Goal: Information Seeking & Learning: Learn about a topic

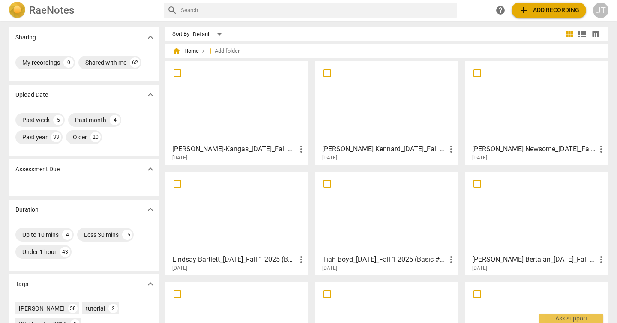
click at [394, 221] on div at bounding box center [386, 213] width 137 height 76
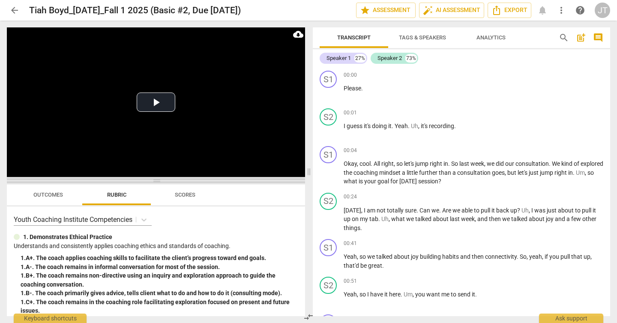
drag, startPoint x: 155, startPoint y: 114, endPoint x: 152, endPoint y: 184, distance: 70.3
click at [152, 183] on span at bounding box center [156, 180] width 298 height 5
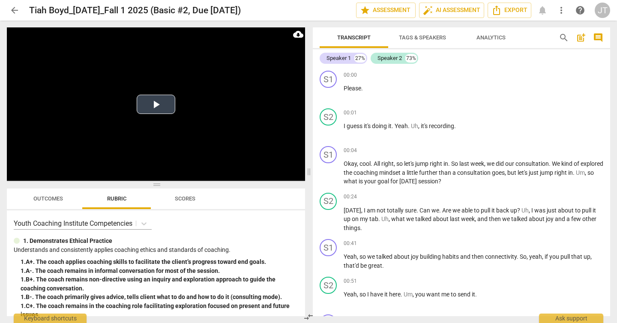
click at [150, 118] on video at bounding box center [156, 103] width 298 height 153
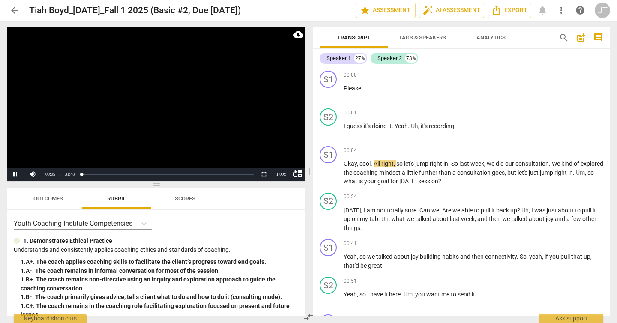
click at [144, 115] on video at bounding box center [156, 103] width 298 height 153
click at [423, 37] on span "Tags & Speakers" at bounding box center [422, 37] width 47 height 6
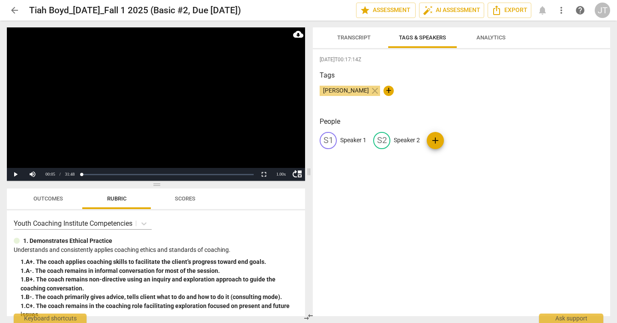
click at [348, 142] on p "Speaker 1" at bounding box center [353, 140] width 26 height 9
type input "Coach"
click at [449, 138] on p "Speaker 2" at bounding box center [462, 140] width 26 height 9
type input "Client"
click at [202, 108] on video at bounding box center [156, 103] width 298 height 153
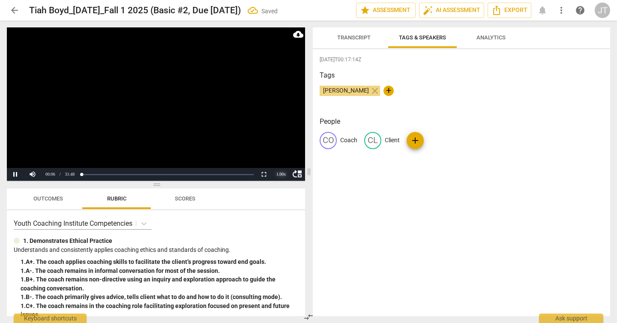
click at [282, 174] on div "1.00 x" at bounding box center [281, 174] width 17 height 13
click at [285, 152] on li "1.5x" at bounding box center [281, 154] width 17 height 9
click at [365, 35] on span "Transcript" at bounding box center [353, 37] width 33 height 6
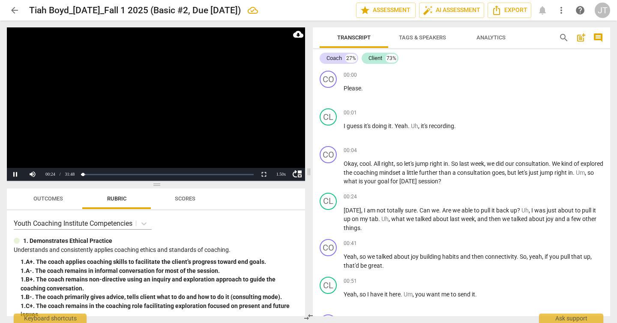
click at [148, 97] on video at bounding box center [156, 103] width 298 height 153
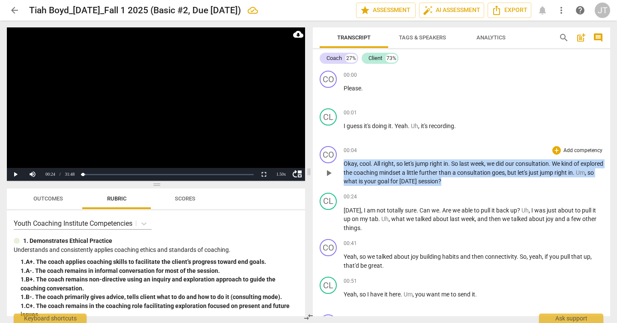
drag, startPoint x: 344, startPoint y: 163, endPoint x: 476, endPoint y: 179, distance: 133.0
click at [476, 179] on p "Okay , cool . All right , so let's jump right in . So last week , we did our co…" at bounding box center [474, 172] width 260 height 27
click at [566, 146] on div "+ Add competency" at bounding box center [577, 150] width 51 height 9
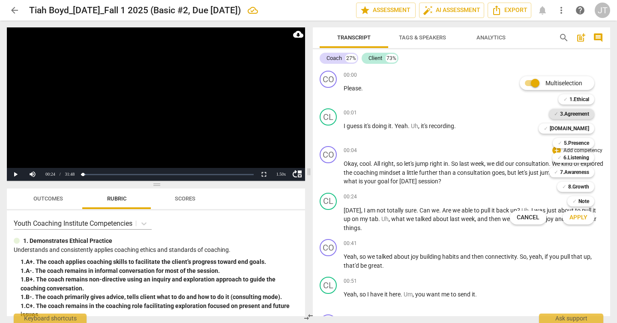
click at [581, 109] on b "3.Agreement" at bounding box center [574, 114] width 29 height 10
click at [578, 214] on span "Apply" at bounding box center [578, 217] width 18 height 9
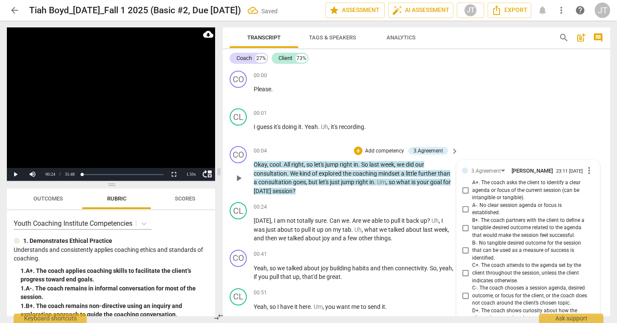
click at [464, 187] on input "A+. The coach asks the client to identify a clear agenda or focus of the curren…" at bounding box center [465, 190] width 14 height 10
checkbox input "true"
click at [78, 98] on video at bounding box center [111, 103] width 208 height 153
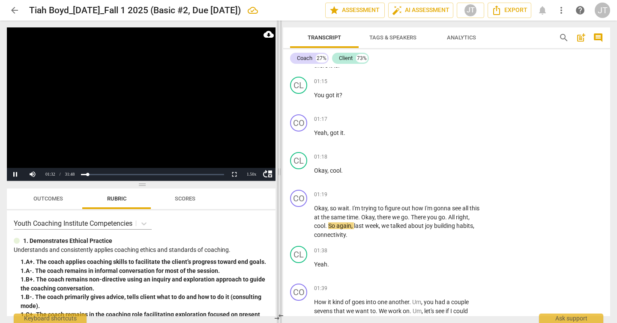
scroll to position [364, 0]
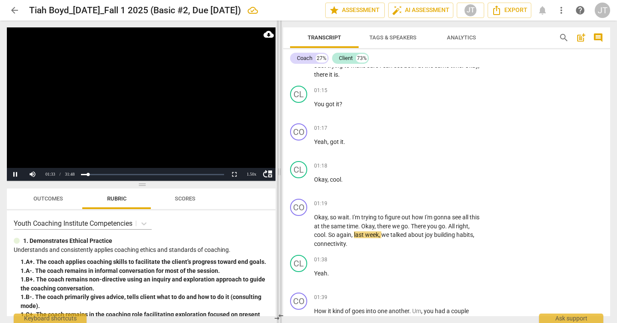
drag, startPoint x: 218, startPoint y: 170, endPoint x: 278, endPoint y: 174, distance: 60.5
click at [278, 174] on span at bounding box center [279, 172] width 5 height 303
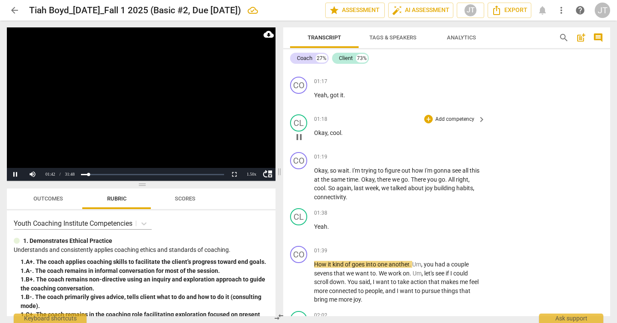
scroll to position [412, 0]
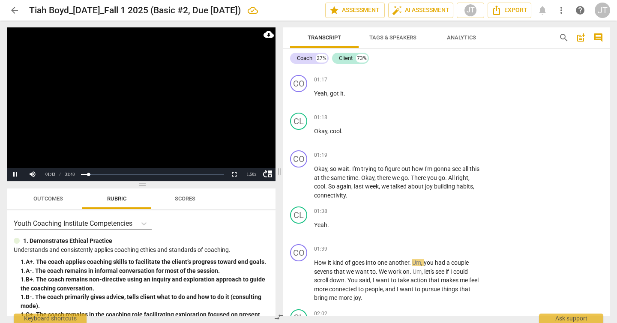
click at [155, 112] on video at bounding box center [141, 103] width 269 height 153
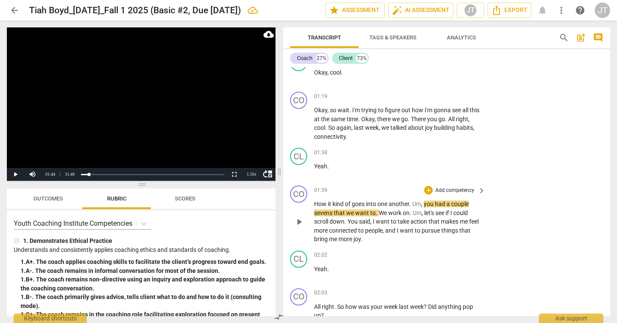
scroll to position [473, 0]
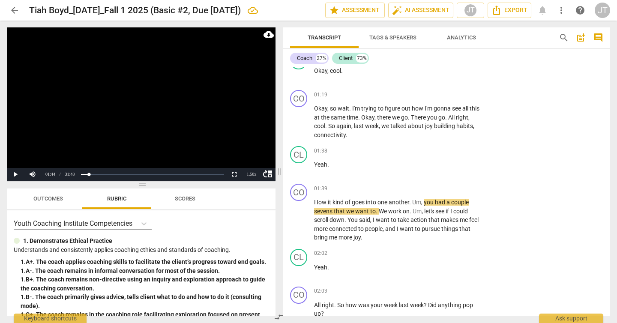
click at [140, 107] on video at bounding box center [141, 103] width 269 height 153
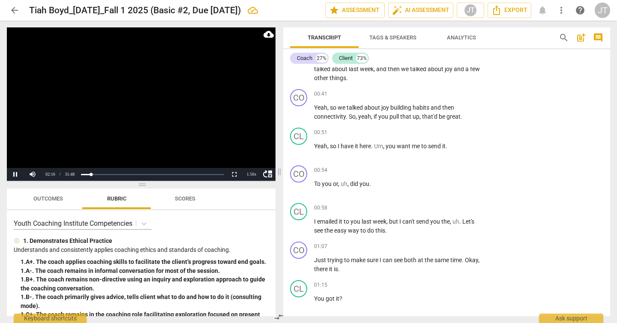
scroll to position [93, 0]
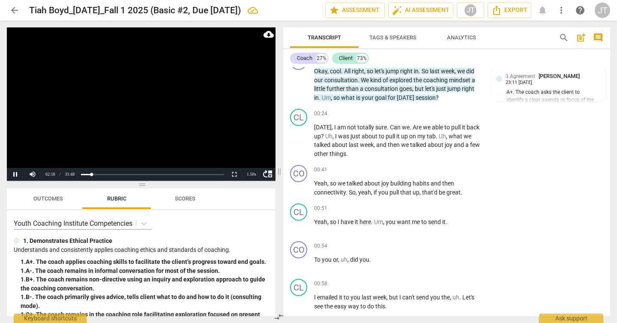
click at [150, 108] on video at bounding box center [141, 103] width 269 height 153
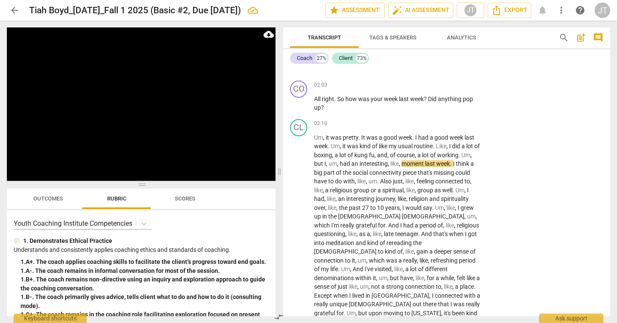
scroll to position [680, 0]
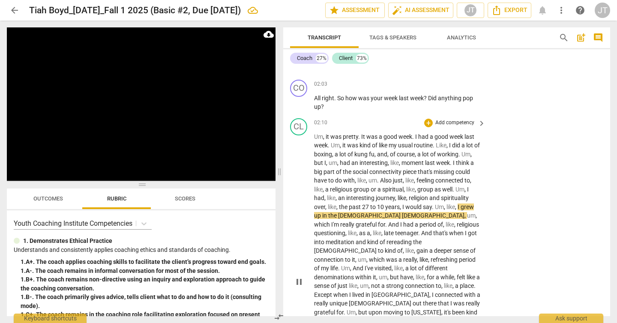
click at [457, 223] on span "religious" at bounding box center [468, 224] width 22 height 7
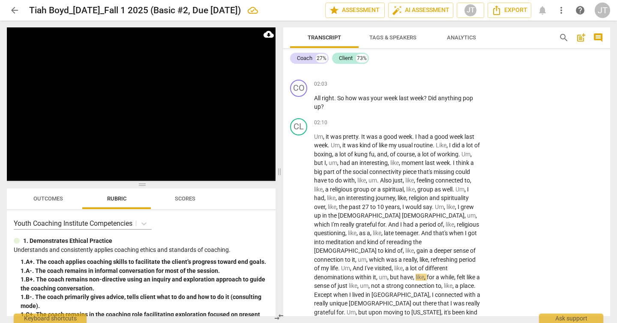
click at [177, 115] on video at bounding box center [141, 103] width 269 height 153
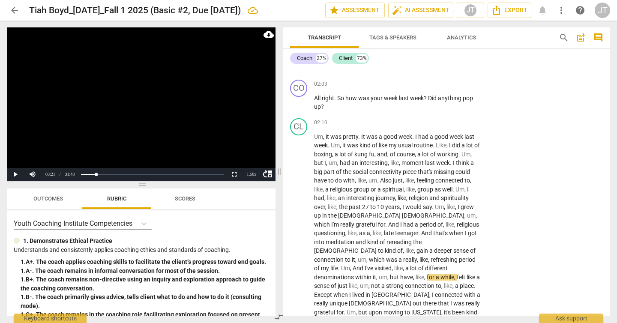
click at [103, 109] on video at bounding box center [141, 103] width 269 height 153
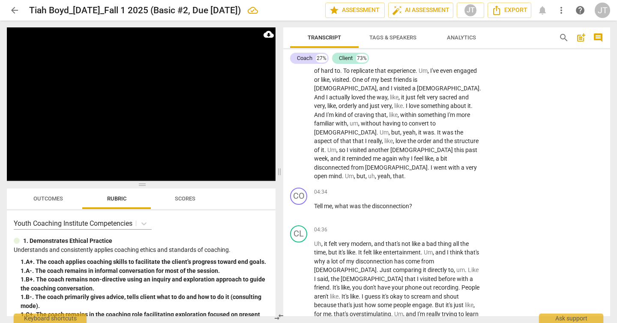
scroll to position [1194, 0]
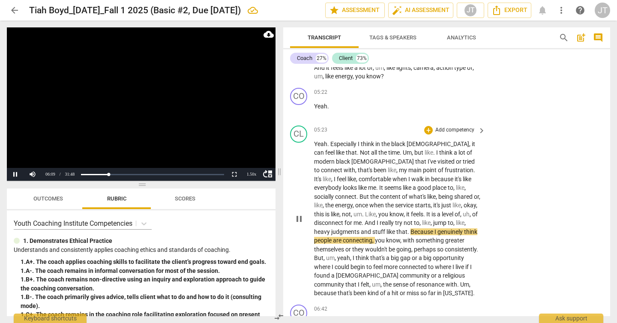
click at [337, 141] on span "Especially" at bounding box center [343, 144] width 27 height 7
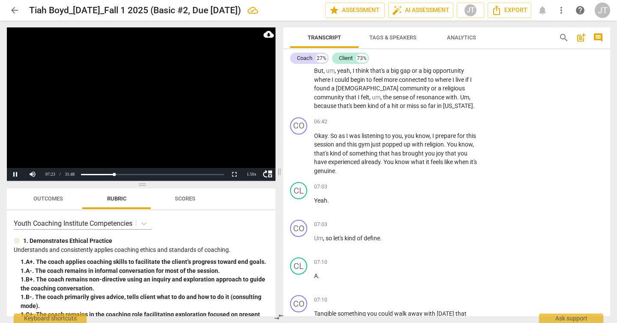
scroll to position [1636, 0]
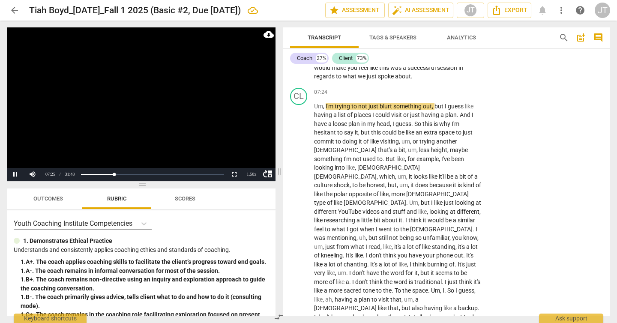
click at [147, 113] on video at bounding box center [141, 103] width 269 height 153
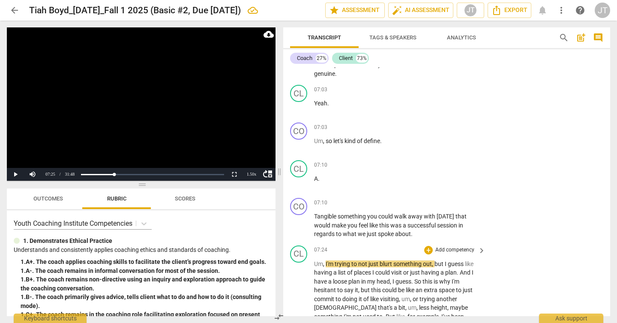
scroll to position [1474, 0]
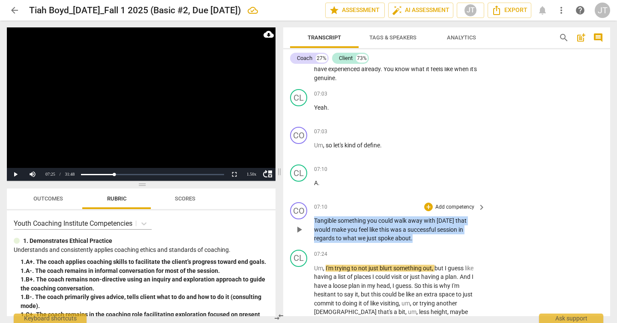
drag, startPoint x: 315, startPoint y: 185, endPoint x: 422, endPoint y: 203, distance: 108.6
click at [422, 216] on p "Tangible something you could walk away with [DATE] that would make you feel lik…" at bounding box center [397, 229] width 167 height 27
click at [441, 204] on p "Add competency" at bounding box center [454, 208] width 41 height 8
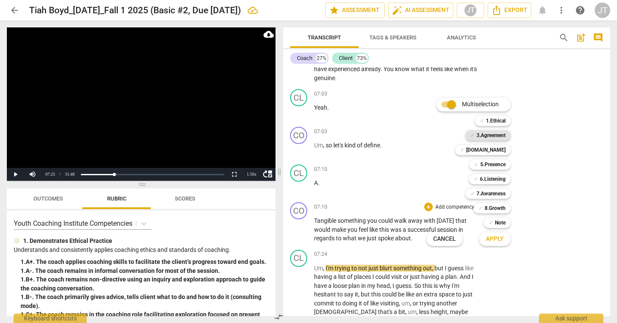
click at [479, 135] on b "3.Agreement" at bounding box center [490, 135] width 29 height 10
click at [496, 240] on span "Apply" at bounding box center [495, 239] width 18 height 9
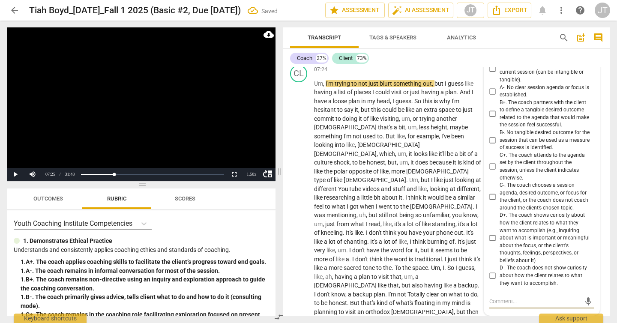
scroll to position [1642, 0]
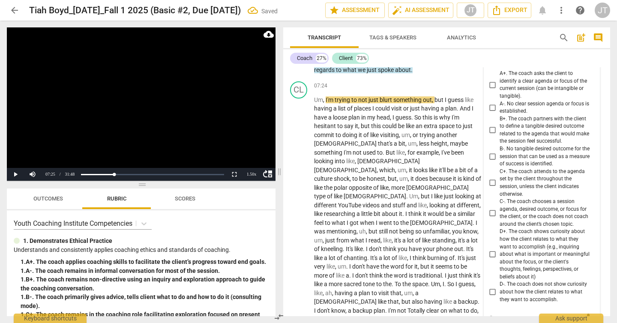
click at [507, 115] on span "B+. The coach partners with the client to define a tangible desired outcome rel…" at bounding box center [545, 130] width 91 height 30
click at [500, 125] on input "B+. The coach partners with the client to define a tangible desired outcome rel…" at bounding box center [493, 130] width 14 height 10
checkbox input "true"
click at [204, 130] on video at bounding box center [141, 103] width 269 height 153
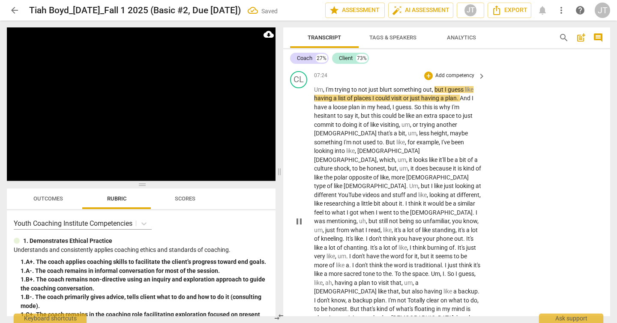
scroll to position [1608, 0]
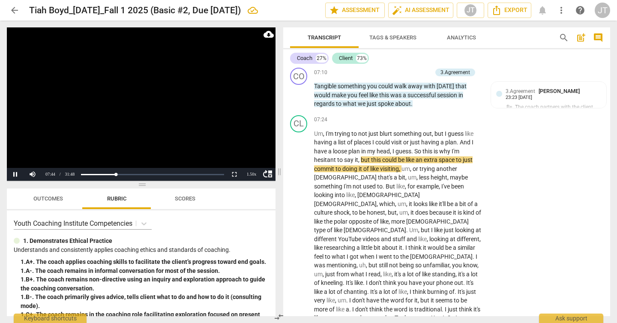
click at [188, 122] on video at bounding box center [141, 103] width 269 height 153
click at [110, 111] on video at bounding box center [141, 103] width 269 height 153
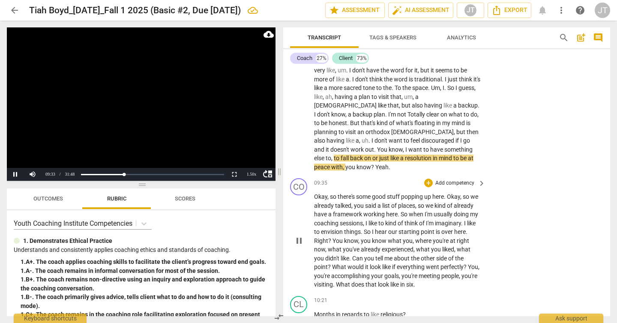
scroll to position [1746, 0]
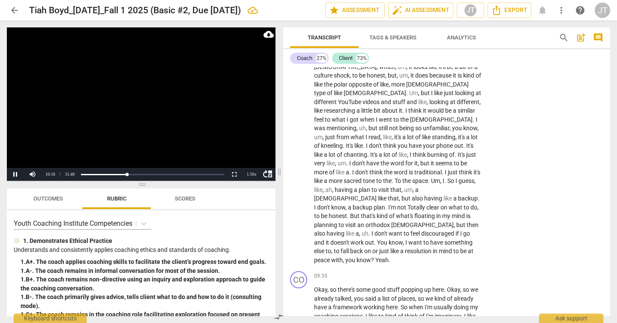
click at [111, 110] on video at bounding box center [141, 103] width 269 height 153
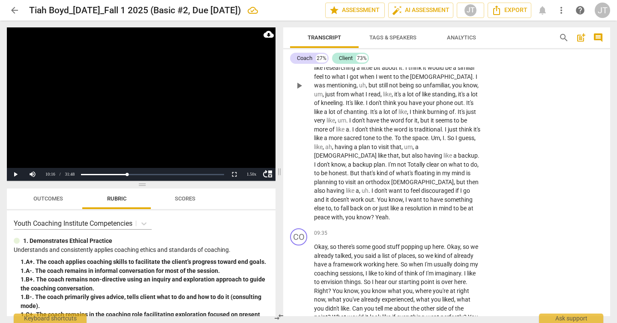
scroll to position [1819, 0]
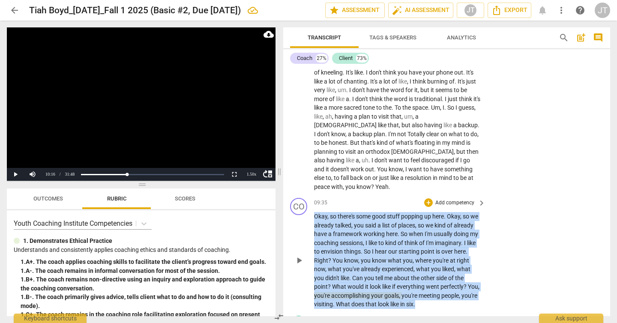
drag, startPoint x: 315, startPoint y: 164, endPoint x: 442, endPoint y: 249, distance: 152.5
click at [442, 249] on p "Okay , so there's some good stuff popping up here . Okay , so we already talked…" at bounding box center [397, 260] width 167 height 97
click at [449, 199] on p "Add competency" at bounding box center [454, 203] width 41 height 8
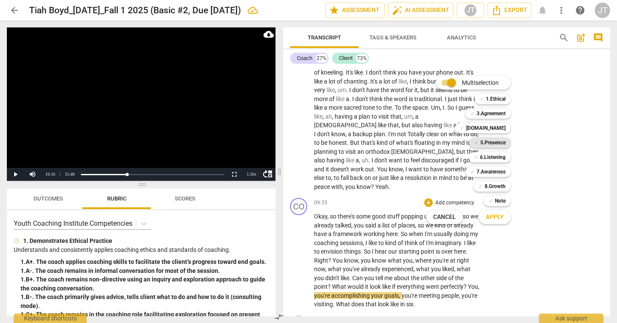
click at [499, 145] on b "5.Presence" at bounding box center [492, 143] width 25 height 10
click at [499, 159] on b "6.Listening" at bounding box center [493, 157] width 26 height 10
click at [499, 171] on b "7.Awareness" at bounding box center [490, 172] width 29 height 10
click at [497, 219] on span "Apply" at bounding box center [495, 217] width 18 height 9
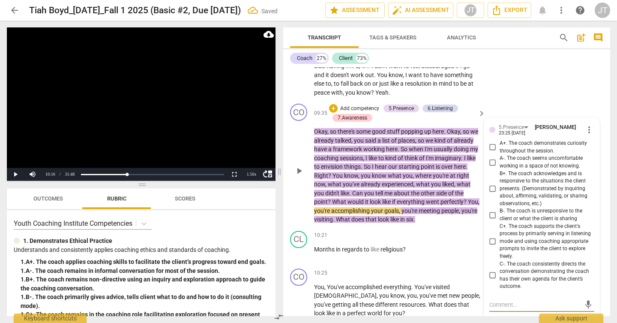
scroll to position [1913, 0]
click at [515, 140] on span "A+. The coach demonstrates curiosity throughout the session." at bounding box center [545, 147] width 91 height 15
click at [500, 143] on input "A+. The coach demonstrates curiosity throughout the session." at bounding box center [493, 148] width 14 height 10
checkbox input "true"
click at [523, 171] on span "B+. The coach acknowledges and is responsive to the situations the client prese…" at bounding box center [545, 190] width 91 height 38
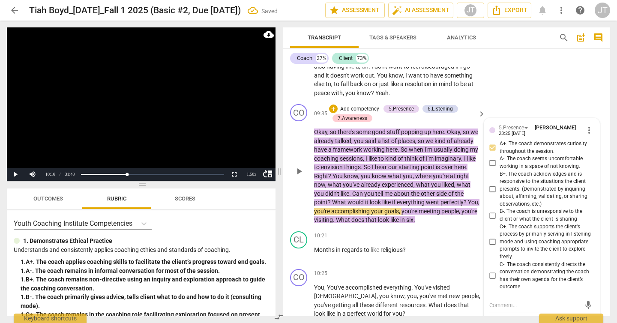
click at [500, 184] on input "B+. The coach acknowledges and is responsive to the situations the client prese…" at bounding box center [493, 189] width 14 height 10
checkbox input "true"
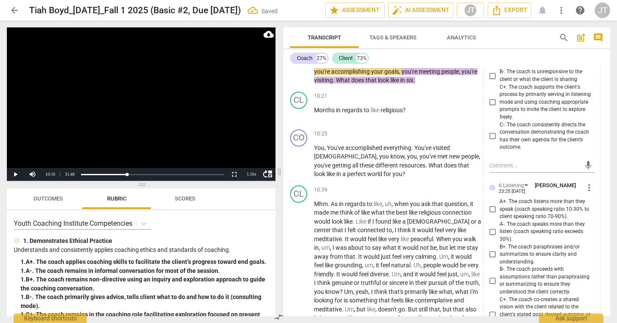
scroll to position [2061, 0]
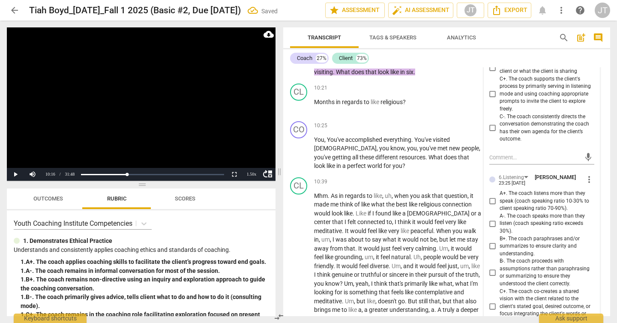
click at [527, 288] on span "C+. The coach co-creates a shared vision with the client related to the client'…" at bounding box center [545, 307] width 91 height 38
click at [500, 302] on input "C+. The coach co-creates a shared vision with the client related to the client'…" at bounding box center [493, 307] width 14 height 10
checkbox input "true"
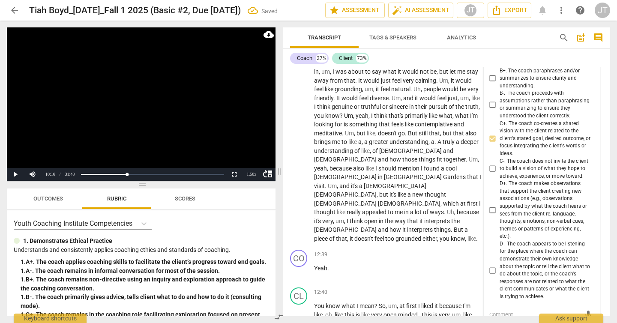
scroll to position [2308, 0]
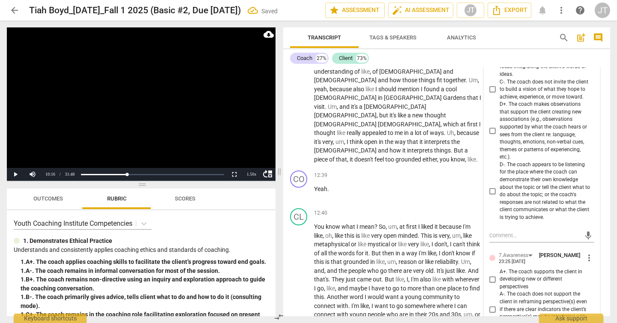
click at [521, 268] on span "A+. The coach supports the client in developing new or different perspectives" at bounding box center [545, 279] width 91 height 23
click at [500, 274] on input "A+. The coach supports the client in developing new or different perspectives" at bounding box center [493, 279] width 14 height 10
checkbox input "true"
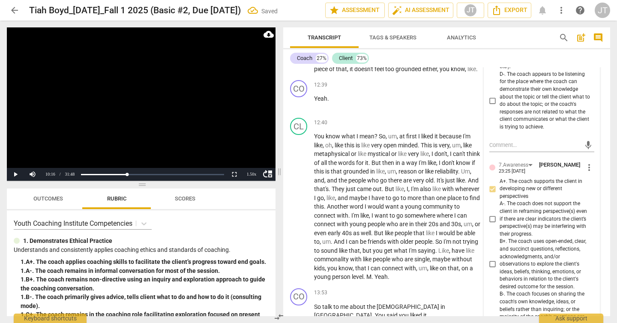
scroll to position [2445, 0]
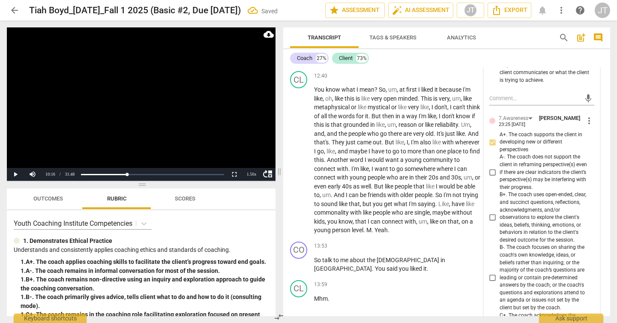
click at [500, 191] on span "B+. The coach uses open-ended, clear, and succinct questions, reflections, ackn…" at bounding box center [545, 217] width 91 height 53
click at [500, 213] on input "B+. The coach uses open-ended, clear, and succinct questions, reflections, ackn…" at bounding box center [493, 218] width 14 height 10
checkbox input "true"
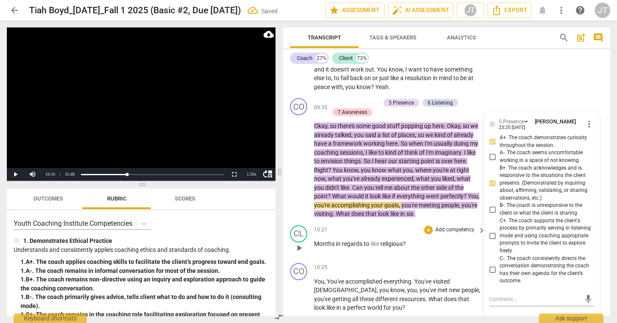
scroll to position [1839, 0]
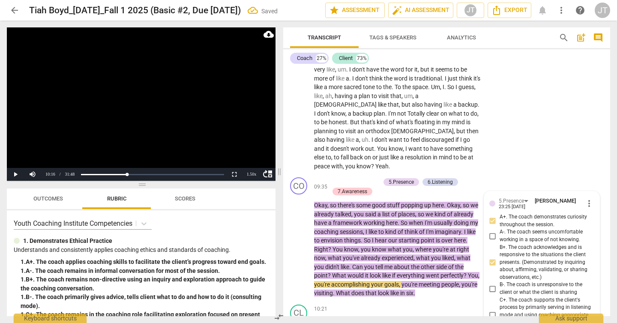
click at [165, 112] on video at bounding box center [141, 103] width 269 height 153
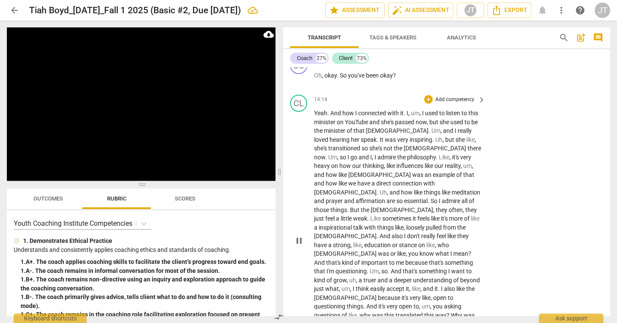
scroll to position [3067, 0]
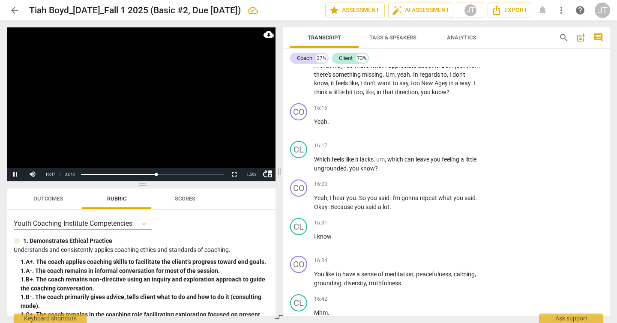
click at [153, 116] on video at bounding box center [141, 103] width 269 height 153
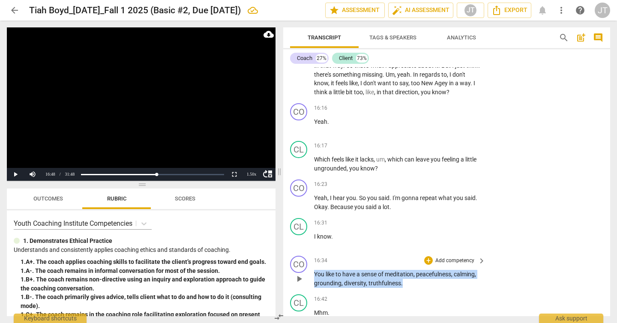
drag, startPoint x: 315, startPoint y: 186, endPoint x: 403, endPoint y: 195, distance: 88.3
click at [403, 270] on p "You like to have a sense of meditation , peacefulness , calming , grounding , d…" at bounding box center [397, 279] width 167 height 18
click at [454, 257] on p "Add competency" at bounding box center [454, 261] width 41 height 8
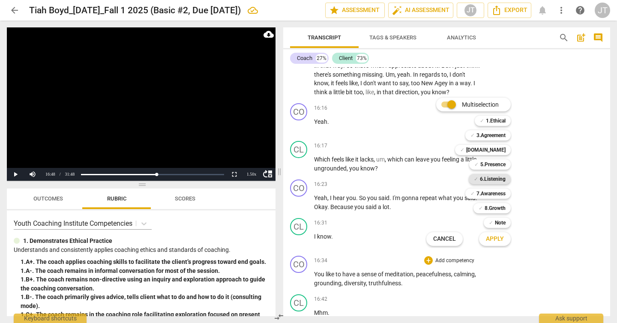
click at [488, 178] on b "6.Listening" at bounding box center [493, 179] width 26 height 10
click at [491, 166] on b "5.Presence" at bounding box center [492, 164] width 25 height 10
click at [494, 240] on span "Apply" at bounding box center [495, 239] width 18 height 9
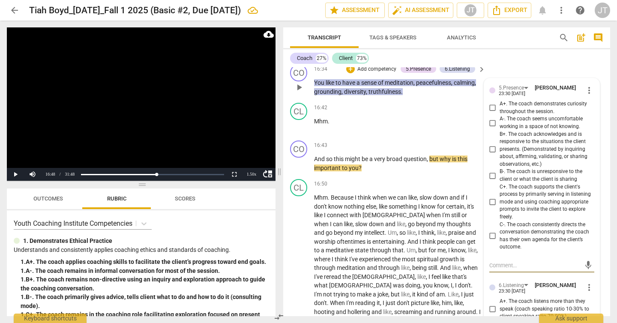
scroll to position [3278, 0]
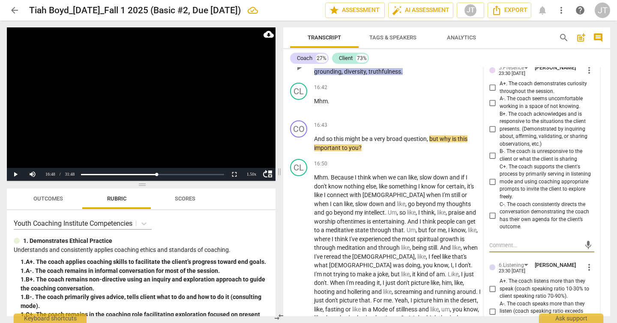
checkbox input "true"
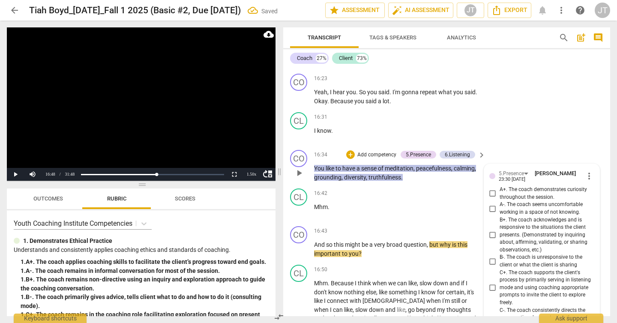
scroll to position [3136, 0]
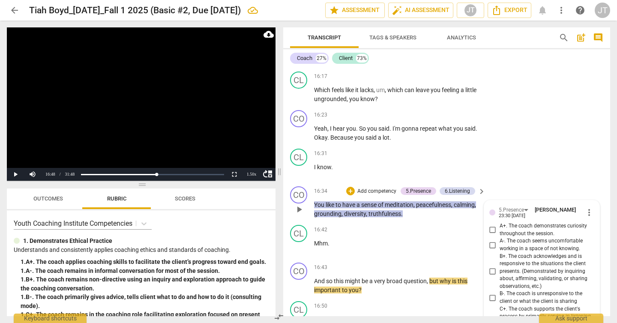
click at [515, 253] on span "B+. The coach acknowledges and is responsive to the situations the client prese…" at bounding box center [545, 272] width 91 height 38
click at [500, 267] on input "B+. The coach acknowledges and is responsive to the situations the client prese…" at bounding box center [493, 272] width 14 height 10
checkbox input "true"
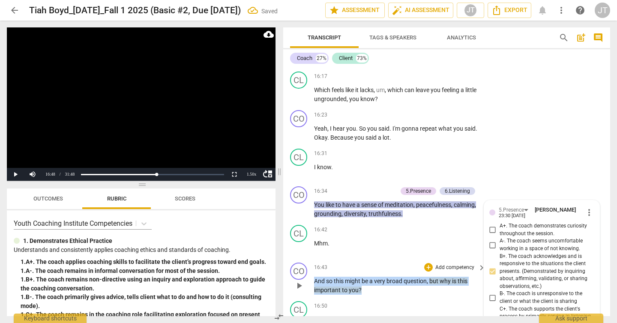
drag, startPoint x: 363, startPoint y: 201, endPoint x: 312, endPoint y: 192, distance: 51.9
click at [312, 259] on div "CO play_arrow pause 16:43 + Add competency keyboard_arrow_right And so this mig…" at bounding box center [446, 278] width 327 height 39
click at [434, 264] on p "Add competency" at bounding box center [454, 268] width 41 height 8
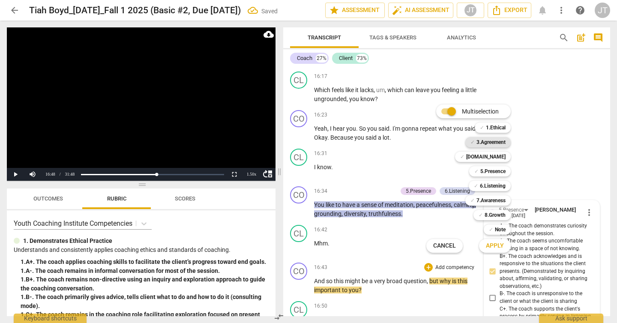
click at [485, 144] on b "3.Agreement" at bounding box center [490, 142] width 29 height 10
click at [487, 247] on span "Apply" at bounding box center [495, 246] width 18 height 9
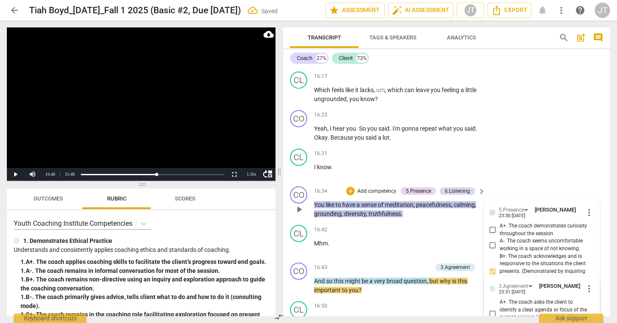
scroll to position [3402, 0]
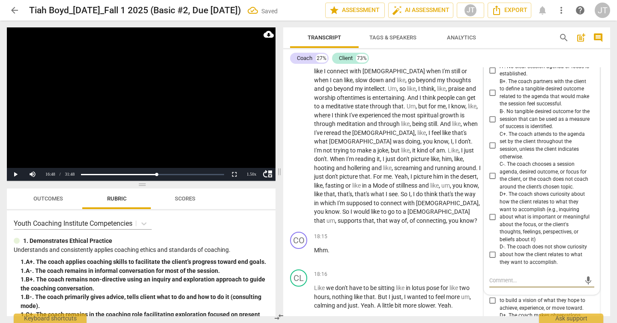
click at [503, 191] on span "D+. The coach shows curiosity about how the client relates to what they want to…" at bounding box center [545, 217] width 91 height 53
click at [500, 212] on input "D+. The coach shows curiosity about how the client relates to what they want to…" at bounding box center [493, 217] width 14 height 10
checkbox input "true"
click at [179, 108] on video at bounding box center [141, 103] width 269 height 153
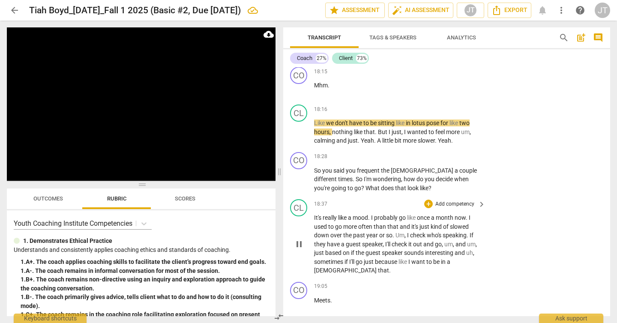
scroll to position [3499, 0]
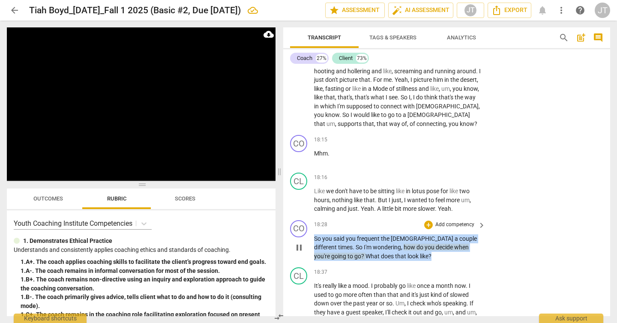
drag, startPoint x: 398, startPoint y: 168, endPoint x: 309, endPoint y: 151, distance: 90.4
click at [309, 217] on div "CO play_arrow pause 18:28 + Add competency keyboard_arrow_right So you said you…" at bounding box center [446, 241] width 327 height 48
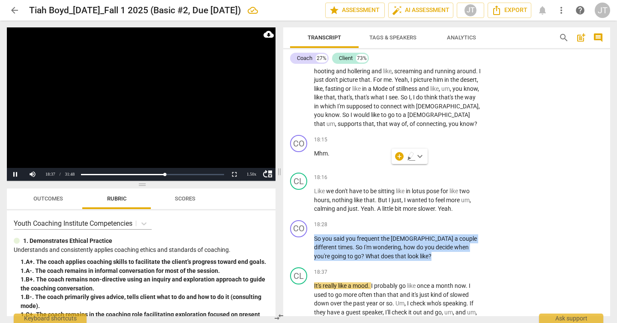
click at [154, 114] on video at bounding box center [141, 103] width 269 height 153
click at [461, 221] on p "Add competency" at bounding box center [454, 225] width 41 height 8
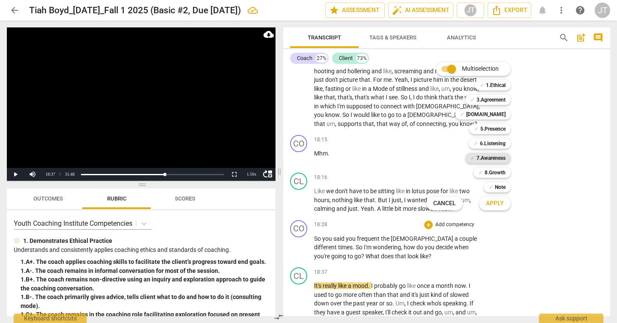
click at [502, 159] on b "7.Awareness" at bounding box center [490, 158] width 29 height 10
click at [499, 141] on b "6.Listening" at bounding box center [493, 143] width 26 height 10
click at [493, 204] on span "Apply" at bounding box center [495, 203] width 18 height 9
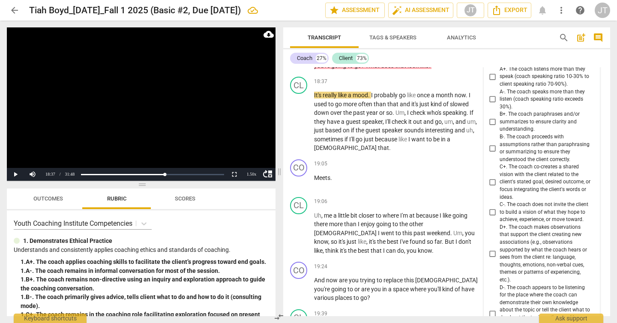
scroll to position [3861, 0]
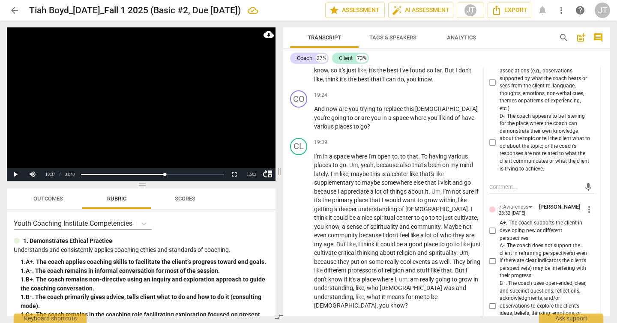
click at [528, 219] on span "A+. The coach supports the client in developing new or different perspectives" at bounding box center [545, 230] width 91 height 23
click at [500, 226] on input "A+. The coach supports the client in developing new or different perspectives" at bounding box center [493, 231] width 14 height 10
checkbox input "true"
click at [523, 280] on span "B+. The coach uses open-ended, clear, and succinct questions, reflections, ackn…" at bounding box center [545, 306] width 91 height 53
click at [500, 301] on input "B+. The coach uses open-ended, clear, and succinct questions, reflections, ackn…" at bounding box center [493, 306] width 14 height 10
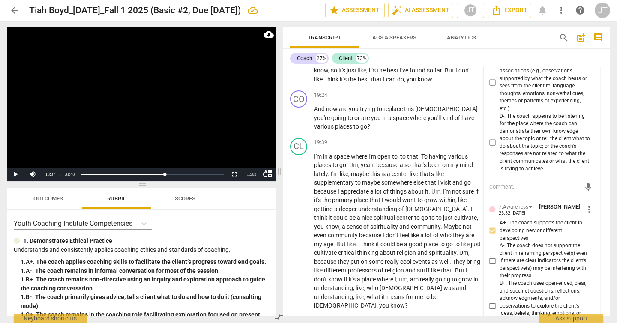
checkbox input "true"
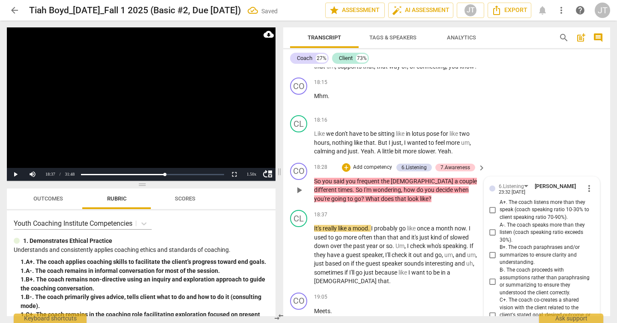
scroll to position [3554, 0]
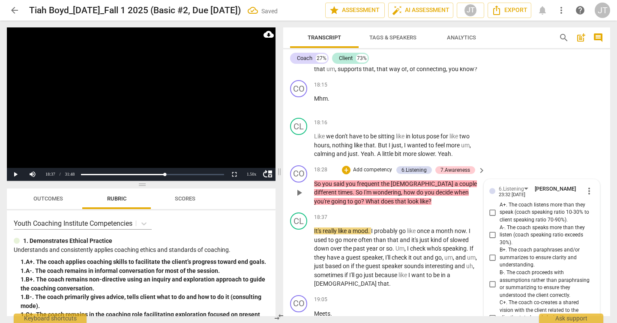
click at [587, 186] on span "more_vert" at bounding box center [589, 191] width 10 height 10
click at [590, 117] on li "Delete" at bounding box center [595, 118] width 30 height 16
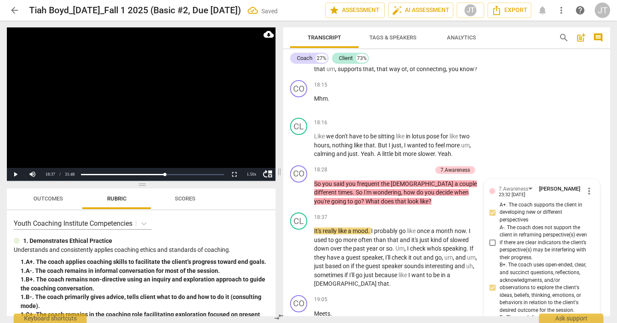
click at [176, 89] on video at bounding box center [141, 103] width 269 height 153
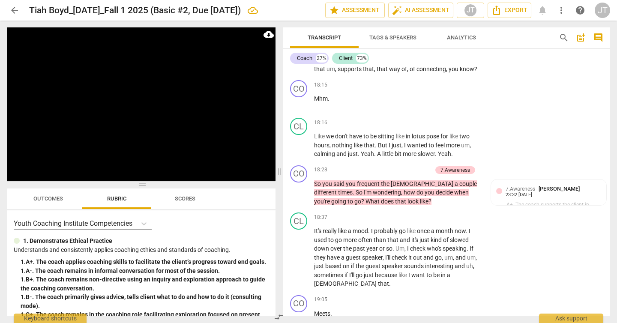
scroll to position [3810, 0]
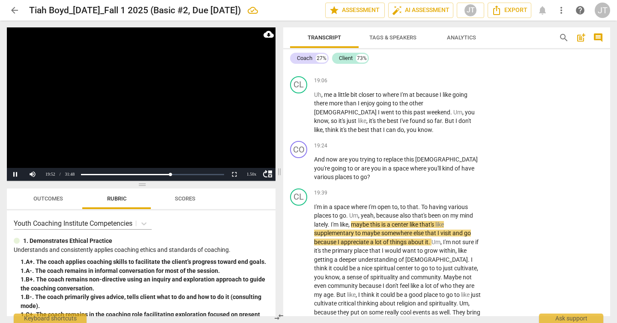
click at [176, 120] on video at bounding box center [141, 103] width 269 height 153
click at [161, 103] on video at bounding box center [141, 103] width 269 height 153
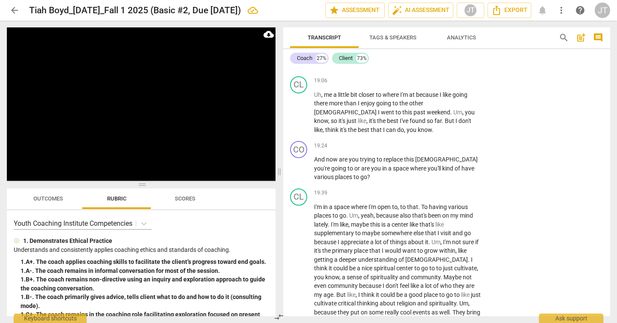
scroll to position [4074, 0]
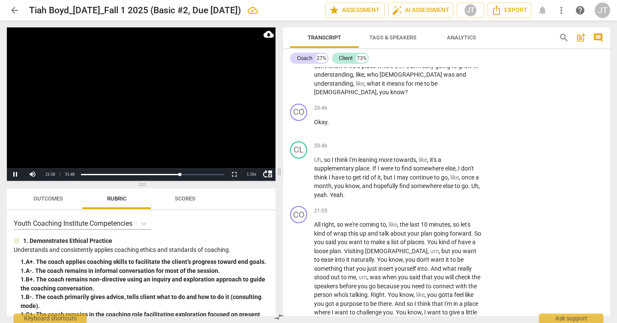
click at [124, 132] on video at bounding box center [141, 103] width 269 height 153
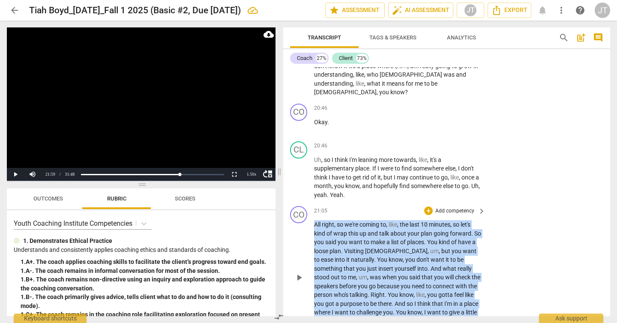
drag, startPoint x: 314, startPoint y: 134, endPoint x: 400, endPoint y: 238, distance: 134.5
click at [400, 238] on p "All right , so we're coming to , like , the last 10 minutes , so let's kind of …" at bounding box center [397, 277] width 167 height 114
click at [446, 207] on p "Add competency" at bounding box center [454, 211] width 41 height 8
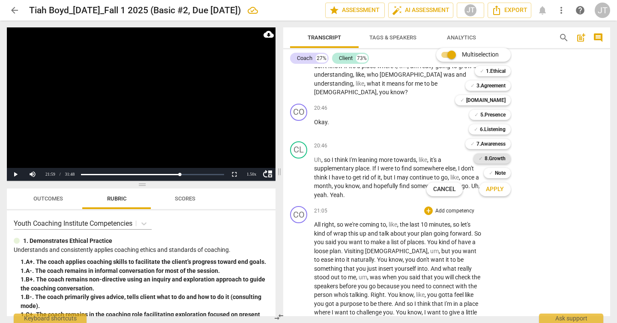
click at [494, 162] on b "8.Growth" at bounding box center [495, 158] width 21 height 10
click at [497, 174] on b "Note" at bounding box center [500, 173] width 11 height 10
click at [498, 191] on span "Apply" at bounding box center [495, 189] width 18 height 9
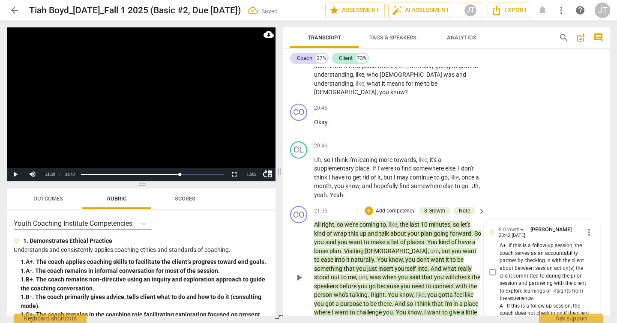
scroll to position [4404, 0]
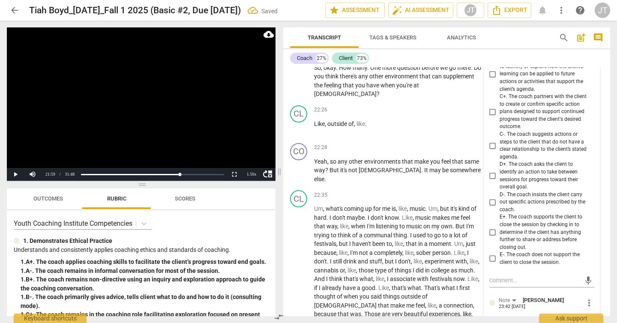
click at [510, 321] on textarea at bounding box center [534, 325] width 91 height 8
type textarea "O"
type textarea "M"
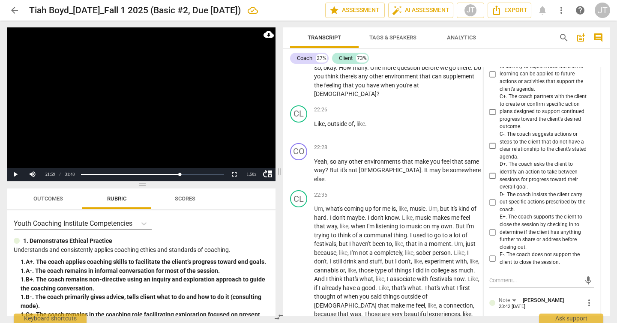
type textarea "Mi"
type textarea "Mis"
type textarea "Miss"
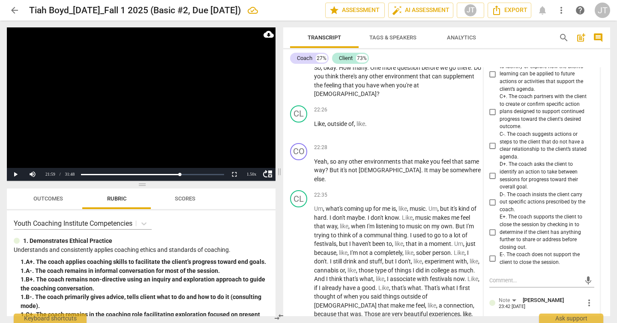
type textarea "Miss"
type textarea "Misse"
type textarea "Missed"
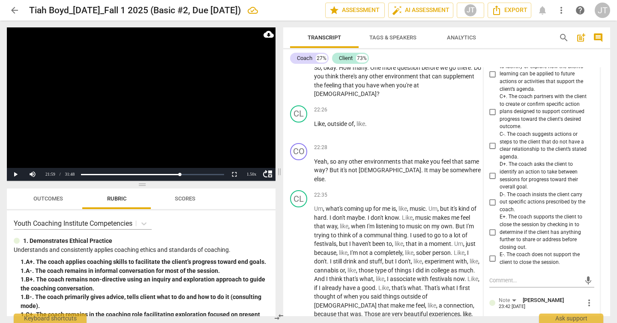
type textarea "Missed"
type textarea "Missed o"
type textarea "Missed op"
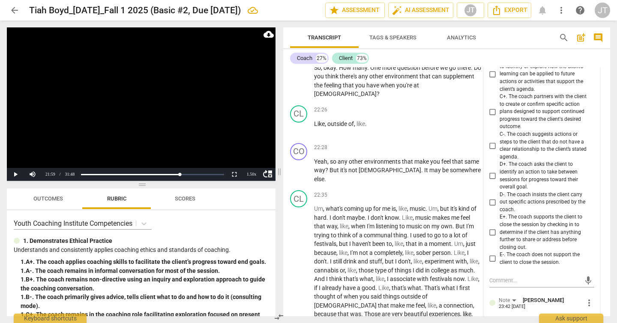
type textarea "Missed op"
type textarea "Missed opp"
type textarea "Missed oppo"
type textarea "Missed oppor"
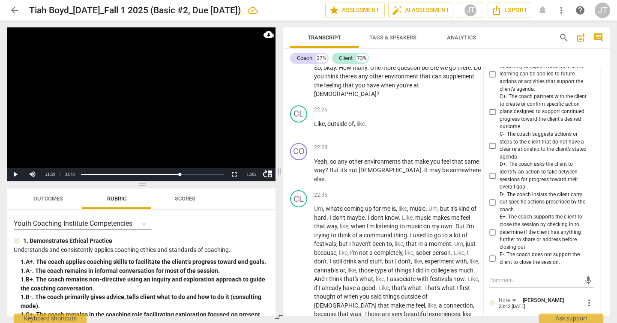
type textarea "Missed opport"
type textarea "Missed opportu"
type textarea "Missed opportun"
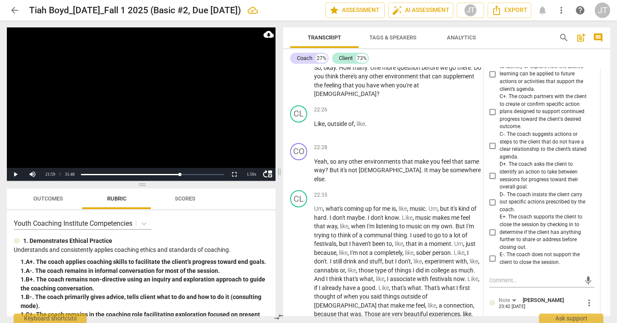
type textarea "Missed opportuni"
type textarea "Missed opportunit"
type textarea "Missed opportunity"
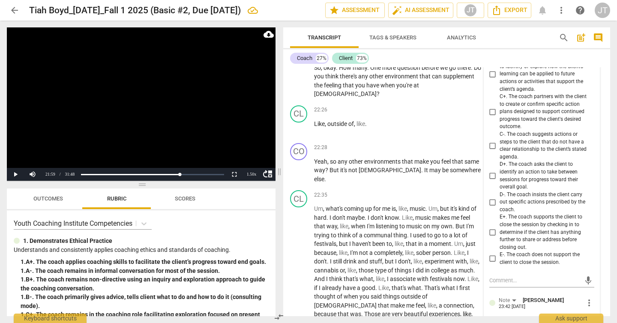
type textarea "Missed opportunity"
type textarea "Missed opportunity t"
type textarea "Missed opportunity to"
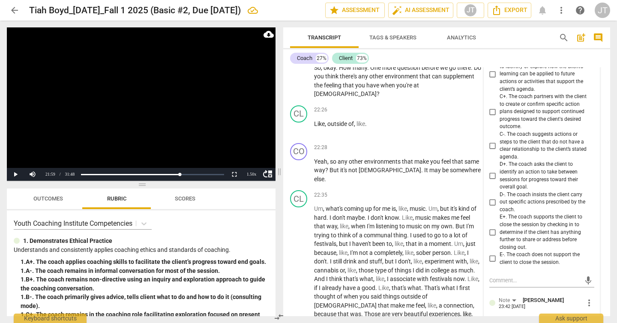
type textarea "Missed opportunity to"
type textarea "Missed opportunity to c"
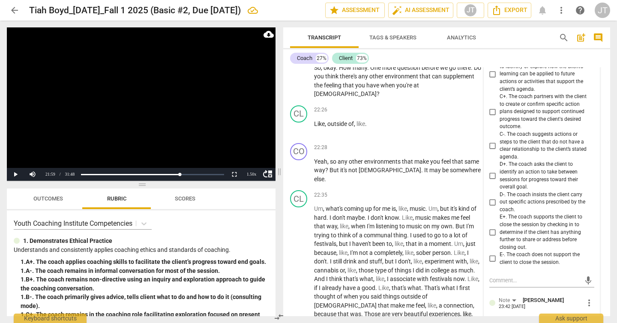
type textarea "Missed opportunity to co"
type textarea "Missed opportunity to co-"
type textarea "Missed opportunity to co-c"
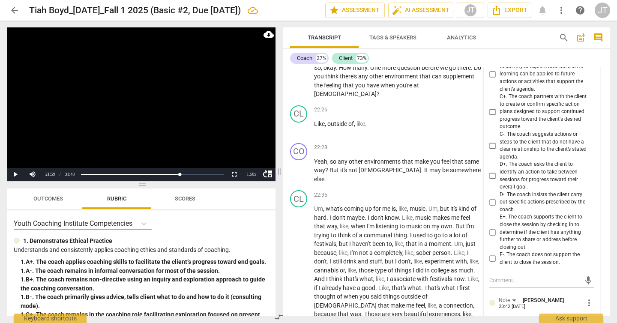
type textarea "Missed opportunity to co-c"
type textarea "Missed opportunity to co-cr"
type textarea "Missed opportunity to co-cre"
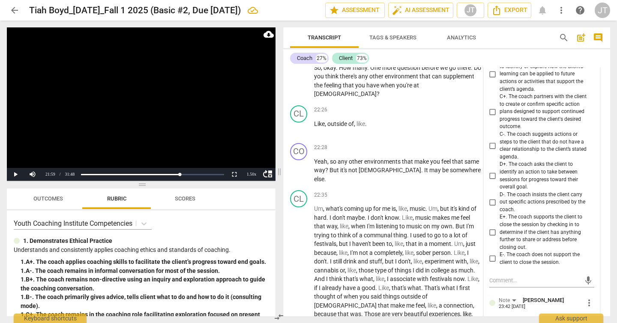
type textarea "Missed opportunity to co-crea"
type textarea "Missed opportunity to co-creat"
type textarea "Missed opportunity to co-create"
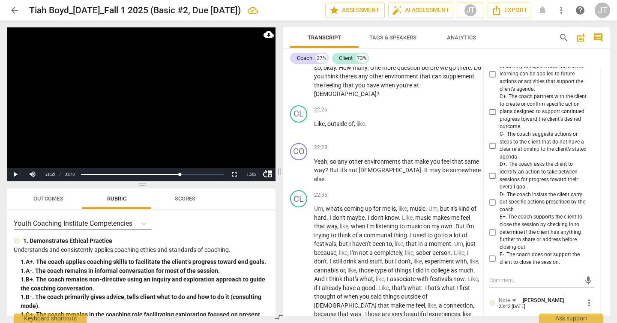
type textarea "Missed opportunity to co-create"
type textarea "Missed opportunity to co-create t"
type textarea "Missed opportunity to co-create th"
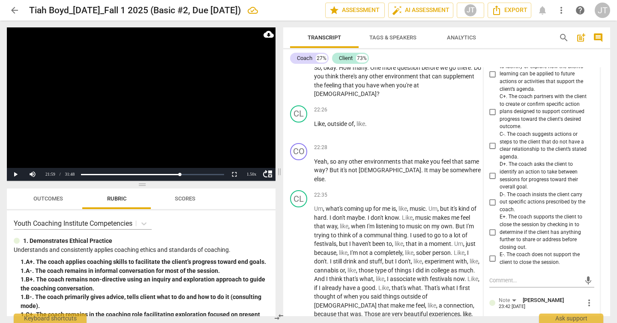
type textarea "Missed opportunity to co-create the"
type textarea "Missed opportunity to co-create the ho"
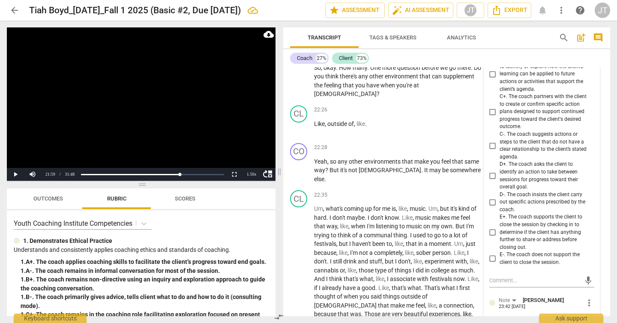
type textarea "Missed opportunity to co-create the hom"
type textarea "Missed opportunity to co-create the home"
type textarea "Missed opportunity to co-create the homew"
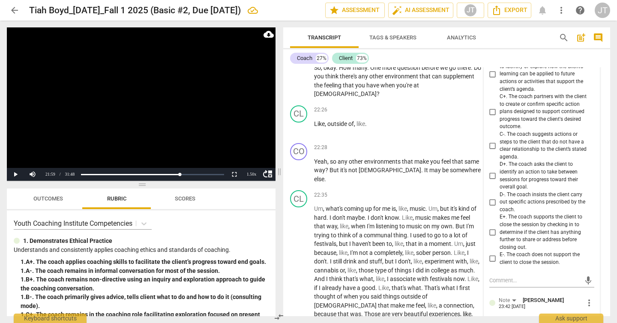
type textarea "Missed opportunity to co-create the homew"
type textarea "Missed opportunity to co-create the homewo"
type textarea "Missed opportunity to co-create the homewor"
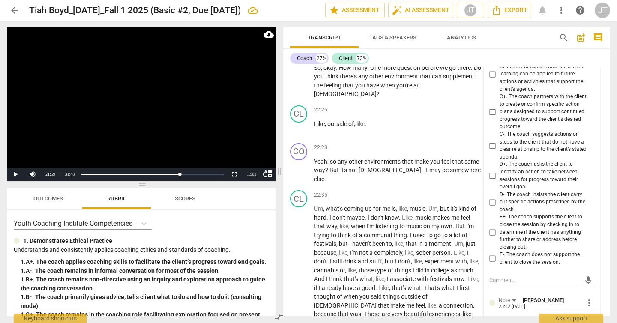
type textarea "Missed opportunity to co-create the homewor"
type textarea "Missed opportunity to co-create the homework"
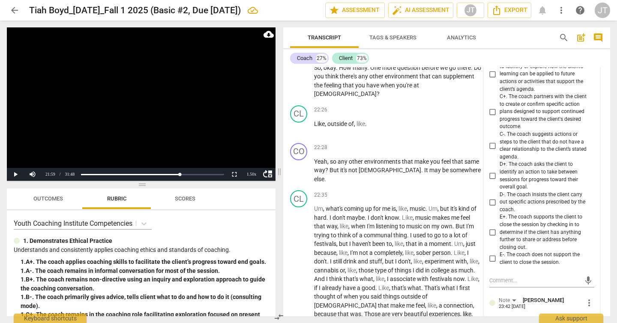
type textarea "Missed opportunity to co-create the homework v"
type textarea "Missed opportunity to co-create the homework vs"
type textarea "Missed opportunity to co-create the homework vs."
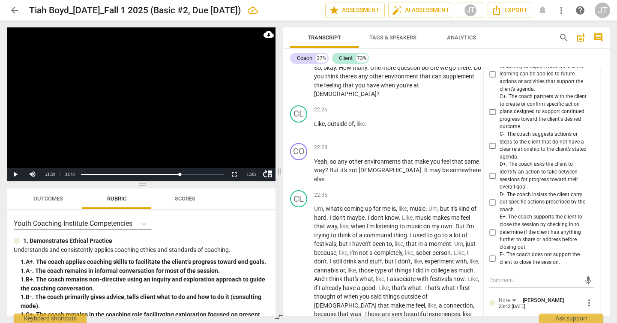
type textarea "Missed opportunity to co-create the homework vs."
type textarea "Missed opportunity to co-create the homework vs. c"
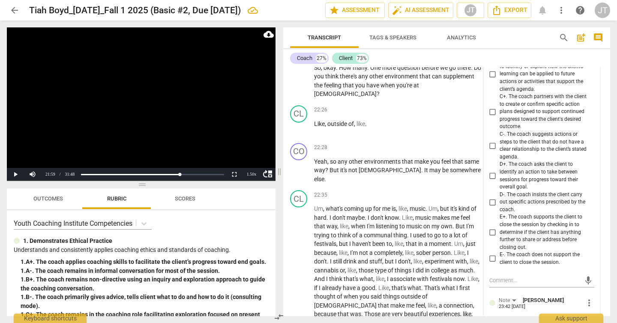
type textarea "Missed opportunity to co-create the homework vs. co"
type textarea "Missed opportunity to co-create the homework vs. coa"
type textarea "Missed opportunity to co-create the homework vs. coac"
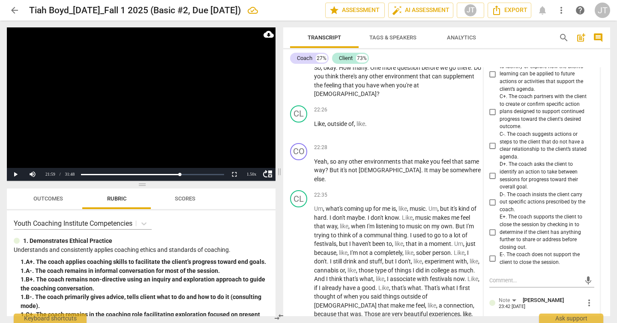
type textarea "Missed opportunity to co-create the homework vs. coac"
type textarea "Missed opportunity to co-create the homework vs. coach"
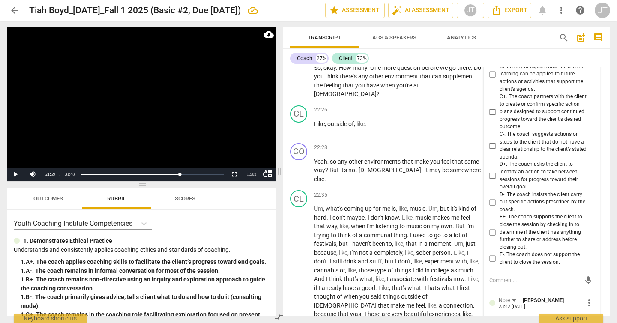
type textarea "Missed opportunity to co-create the homework vs. coach a"
type textarea "Missed opportunity to co-create the homework vs. coach as"
type textarea "Missed opportunity to co-create the homework vs. coach ass"
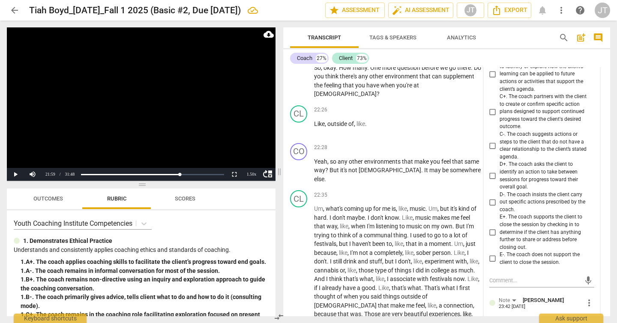
type textarea "Missed opportunity to co-create the homework vs. coach ass"
type textarea "Missed opportunity to co-create the homework vs. coach assi"
type textarea "Missed opportunity to co-create the homework vs. coach assig"
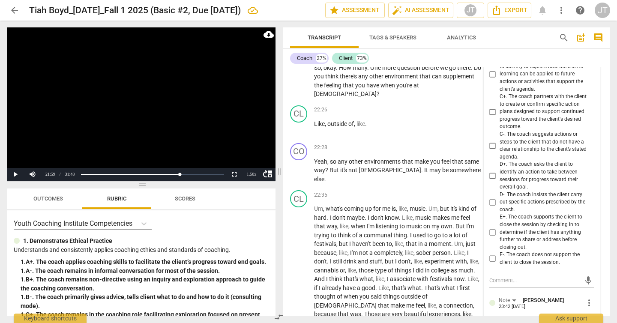
type textarea "Missed opportunity to co-create the homework vs. coach assign"
type textarea "Missed opportunity to co-create the homework vs. coach assigni"
type textarea "Missed opportunity to co-create the homework vs. coach [PERSON_NAME]"
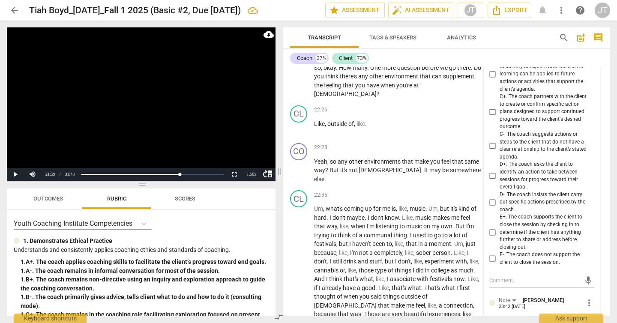
type textarea "Missed opportunity to co-create the homework vs. coach [PERSON_NAME]"
type textarea "Missed opportunity to co-create the homework vs. coach assigning"
type textarea "Missed opportunity to co-create the homework vs. coach assigning h"
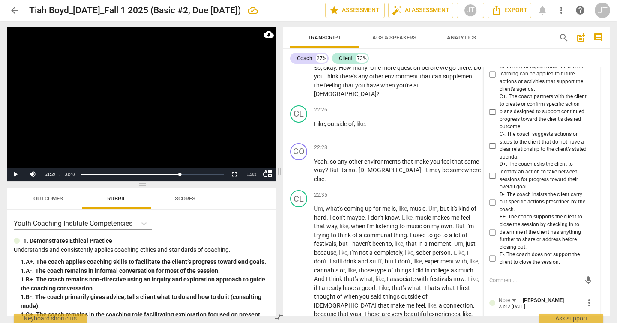
type textarea "Missed opportunity to co-create the homework vs. coach assigning ho"
type textarea "Missed opportunity to co-create the homework vs. coach assigning hom"
type textarea "Missed opportunity to co-create the homework vs. coach assigning home"
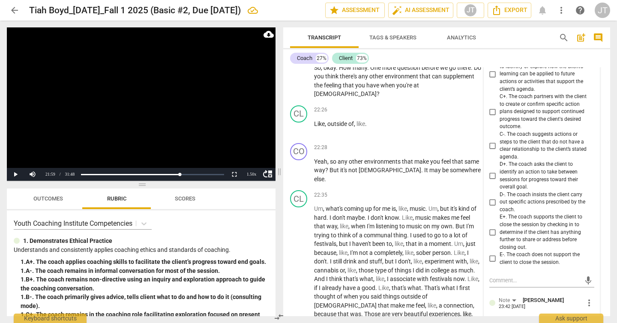
type textarea "Missed opportunity to co-create the homework vs. coach assigning home"
type textarea "Missed opportunity to co-create the homework vs. coach assigning homew"
type textarea "Missed opportunity to co-create the homework vs. coach assigning homewo"
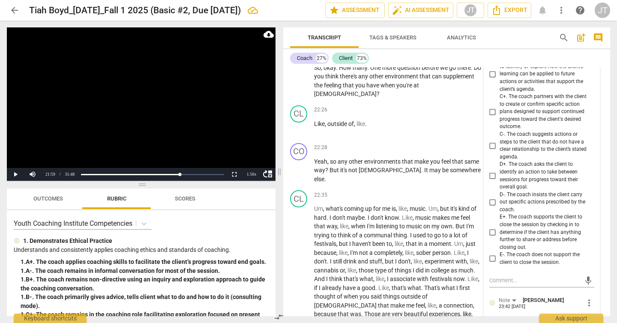
type textarea "Missed opportunity to co-create the homework vs. coach assigning homewor"
type textarea "Missed opportunity to co-create the homework vs. coach assigning homework"
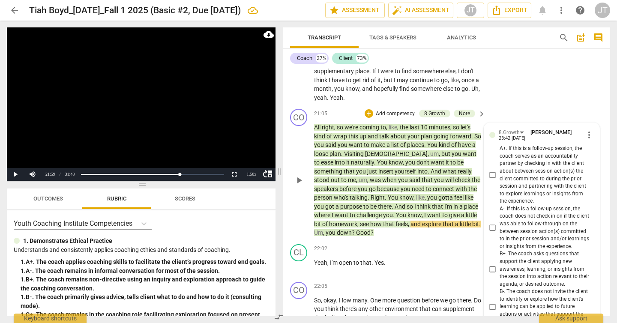
scroll to position [4184, 0]
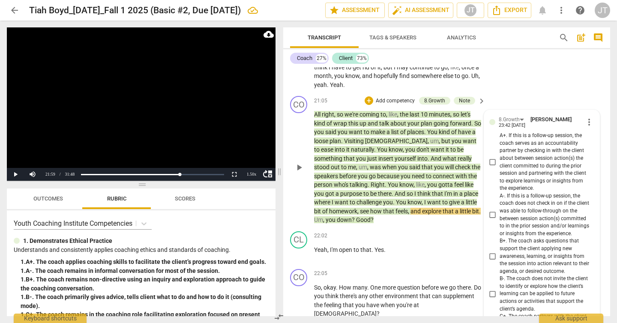
type textarea "Missed opportunity to co-create the homework vs. coach assigning homework"
checkbox input "true"
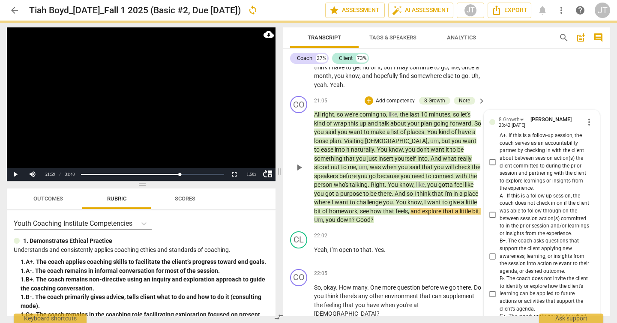
scroll to position [0, 0]
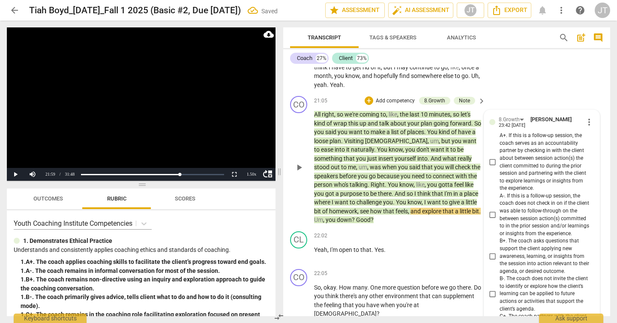
checkbox input "true"
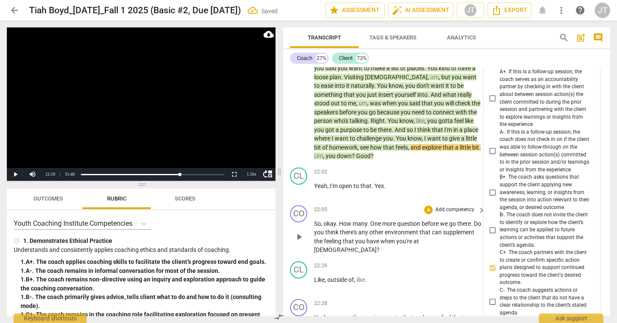
scroll to position [4280, 0]
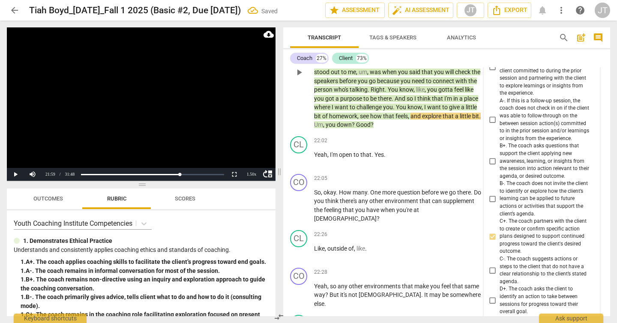
click at [491, 296] on input "D+. The coach asks the client to identify an action to take between sessions fo…" at bounding box center [493, 301] width 14 height 10
checkbox input "true"
click at [168, 129] on video at bounding box center [141, 103] width 269 height 153
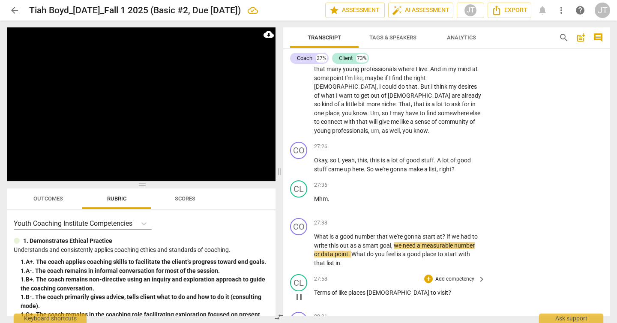
scroll to position [5356, 0]
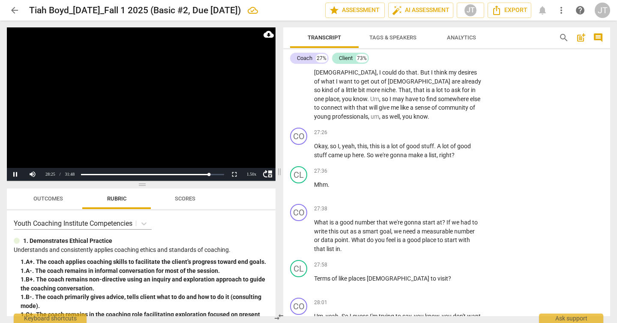
click at [180, 120] on video at bounding box center [141, 103] width 269 height 153
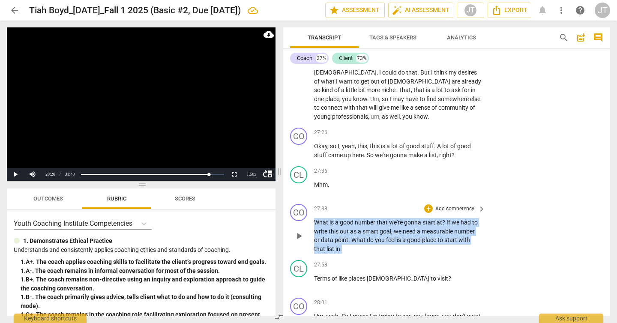
drag, startPoint x: 314, startPoint y: 106, endPoint x: 341, endPoint y: 133, distance: 38.5
click at [341, 218] on p "What is a good number that we're gonna start at ? If we had to write this out a…" at bounding box center [397, 235] width 167 height 35
click at [452, 205] on p "Add competency" at bounding box center [454, 209] width 41 height 8
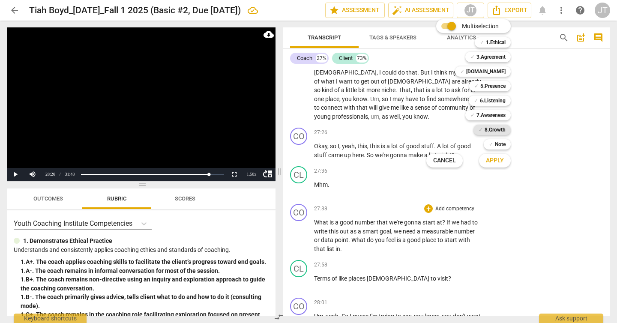
click at [503, 130] on b "8.Growth" at bounding box center [495, 130] width 21 height 10
click at [499, 159] on span "Apply" at bounding box center [495, 160] width 18 height 9
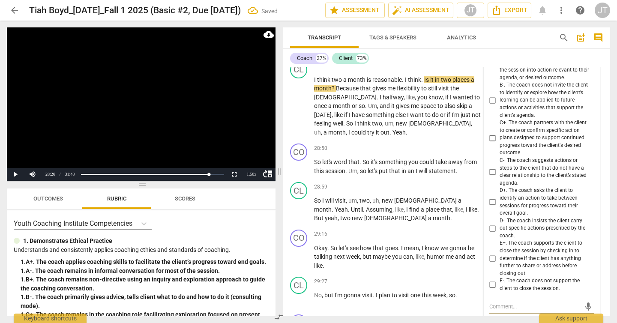
scroll to position [5527, 0]
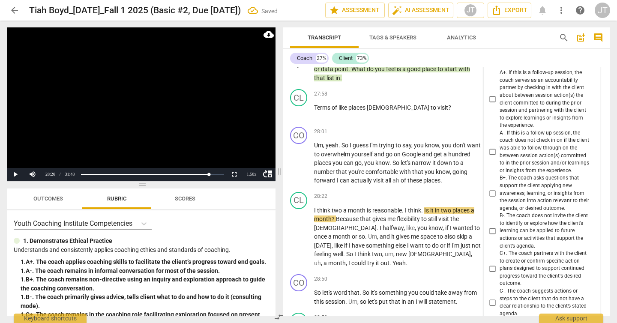
click at [518, 250] on span "C+. The coach partners with the client to create or confirm specific action pla…" at bounding box center [545, 269] width 91 height 38
click at [500, 264] on input "C+. The coach partners with the client to create or confirm specific action pla…" at bounding box center [493, 269] width 14 height 10
checkbox input "true"
click at [151, 108] on video at bounding box center [141, 103] width 269 height 153
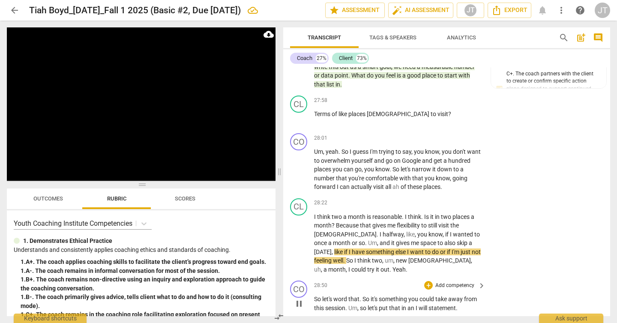
scroll to position [5556, 0]
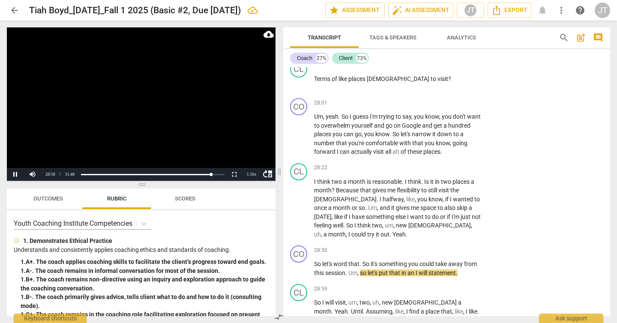
click at [150, 118] on video at bounding box center [141, 103] width 269 height 153
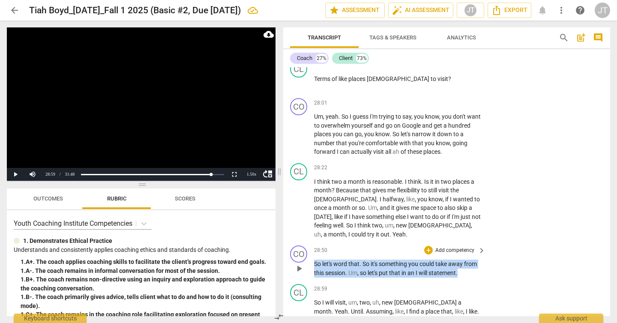
drag, startPoint x: 461, startPoint y: 158, endPoint x: 310, endPoint y: 150, distance: 150.6
click at [310, 242] on div "CO play_arrow pause 28:50 + Add competency keyboard_arrow_right So let's word t…" at bounding box center [446, 261] width 327 height 39
click at [439, 247] on p "Add competency" at bounding box center [454, 251] width 41 height 8
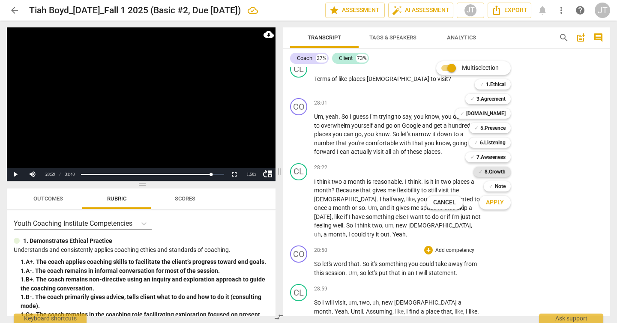
click at [488, 170] on b "8.Growth" at bounding box center [495, 172] width 21 height 10
click at [494, 205] on span "Apply" at bounding box center [495, 202] width 18 height 9
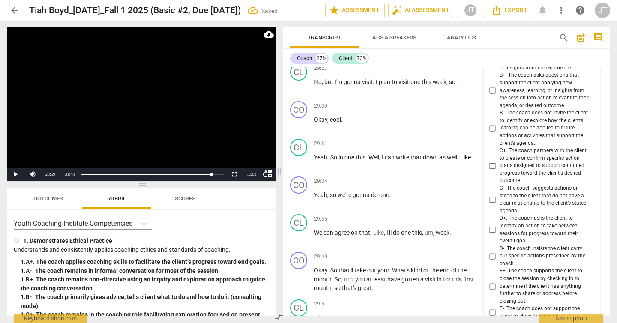
scroll to position [5852, 0]
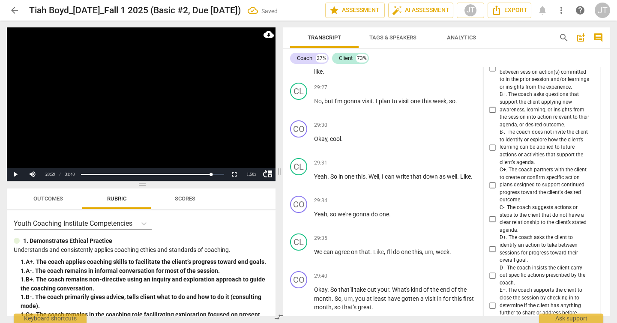
click at [540, 234] on span "D+. The coach asks the client to identify an action to take between sessions fo…" at bounding box center [545, 249] width 91 height 30
click at [500, 244] on input "D+. The coach asks the client to identify an action to take between sessions fo…" at bounding box center [493, 249] width 14 height 10
checkbox input "true"
click at [180, 108] on video at bounding box center [141, 103] width 269 height 153
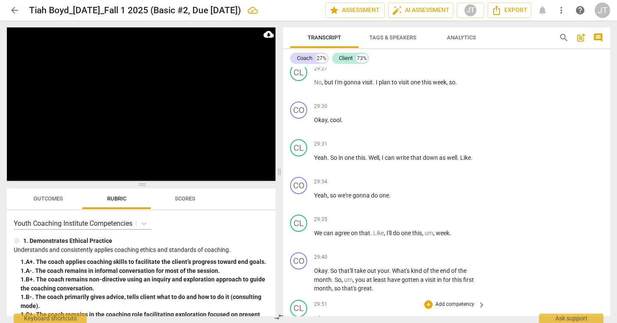
scroll to position [6143, 0]
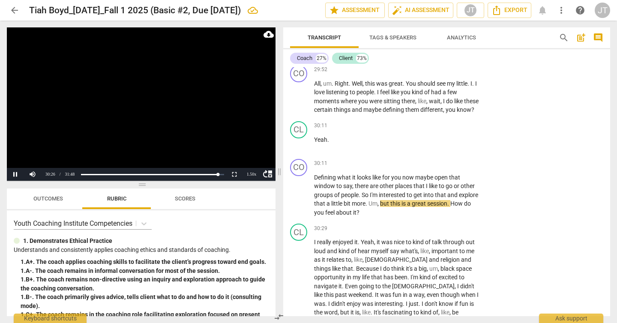
click at [151, 114] on video at bounding box center [141, 103] width 269 height 153
click at [154, 118] on video at bounding box center [141, 103] width 269 height 153
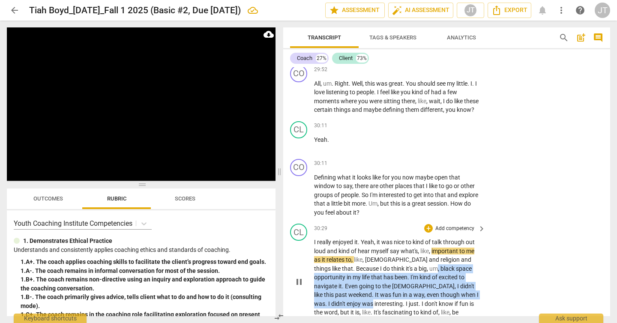
drag, startPoint x: 455, startPoint y: 189, endPoint x: 398, endPoint y: 159, distance: 65.2
click at [398, 238] on p "I really enjoyed it . Yeah , it was nice to kind of talk through out loud and k…" at bounding box center [397, 282] width 167 height 88
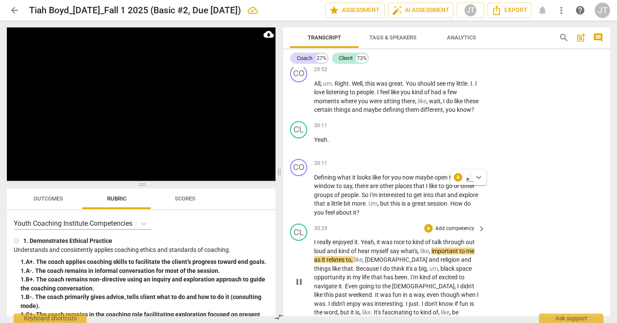
click at [500, 220] on div "CL play_arrow pause 30:29 + Add competency keyboard_arrow_right I really enjoye…" at bounding box center [446, 274] width 327 height 109
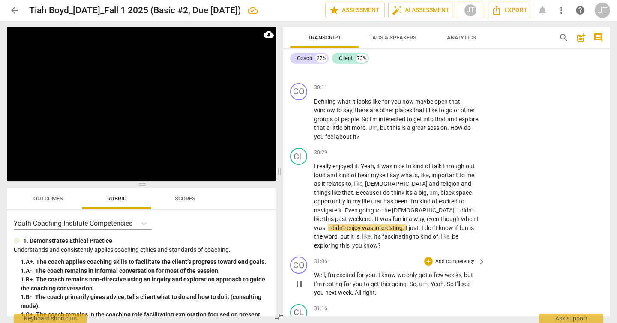
scroll to position [6298, 0]
